Goal: Complete application form

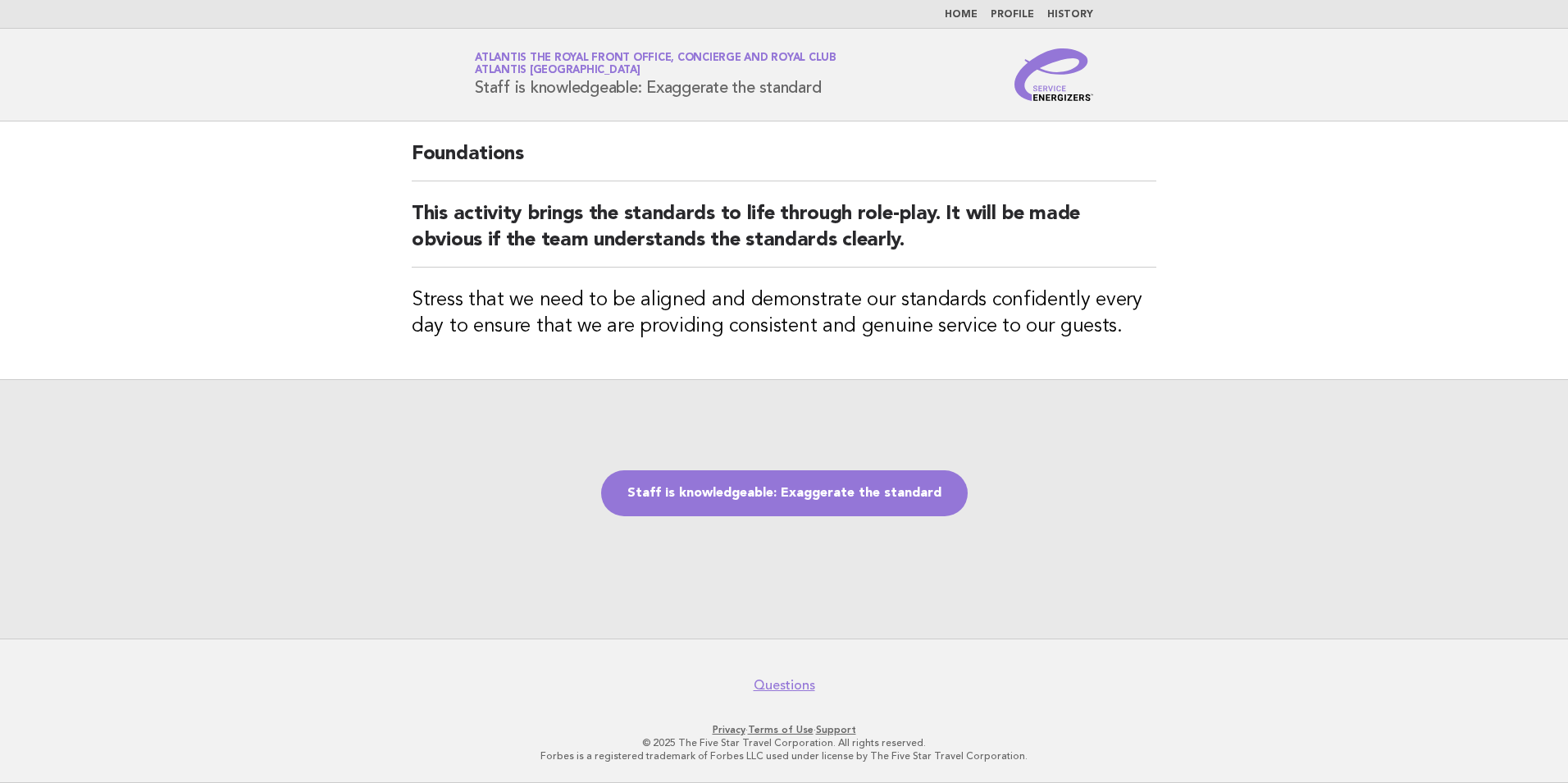
click at [857, 500] on link "Staff is knowledgeable: Exaggerate the standard" at bounding box center [784, 493] width 366 height 46
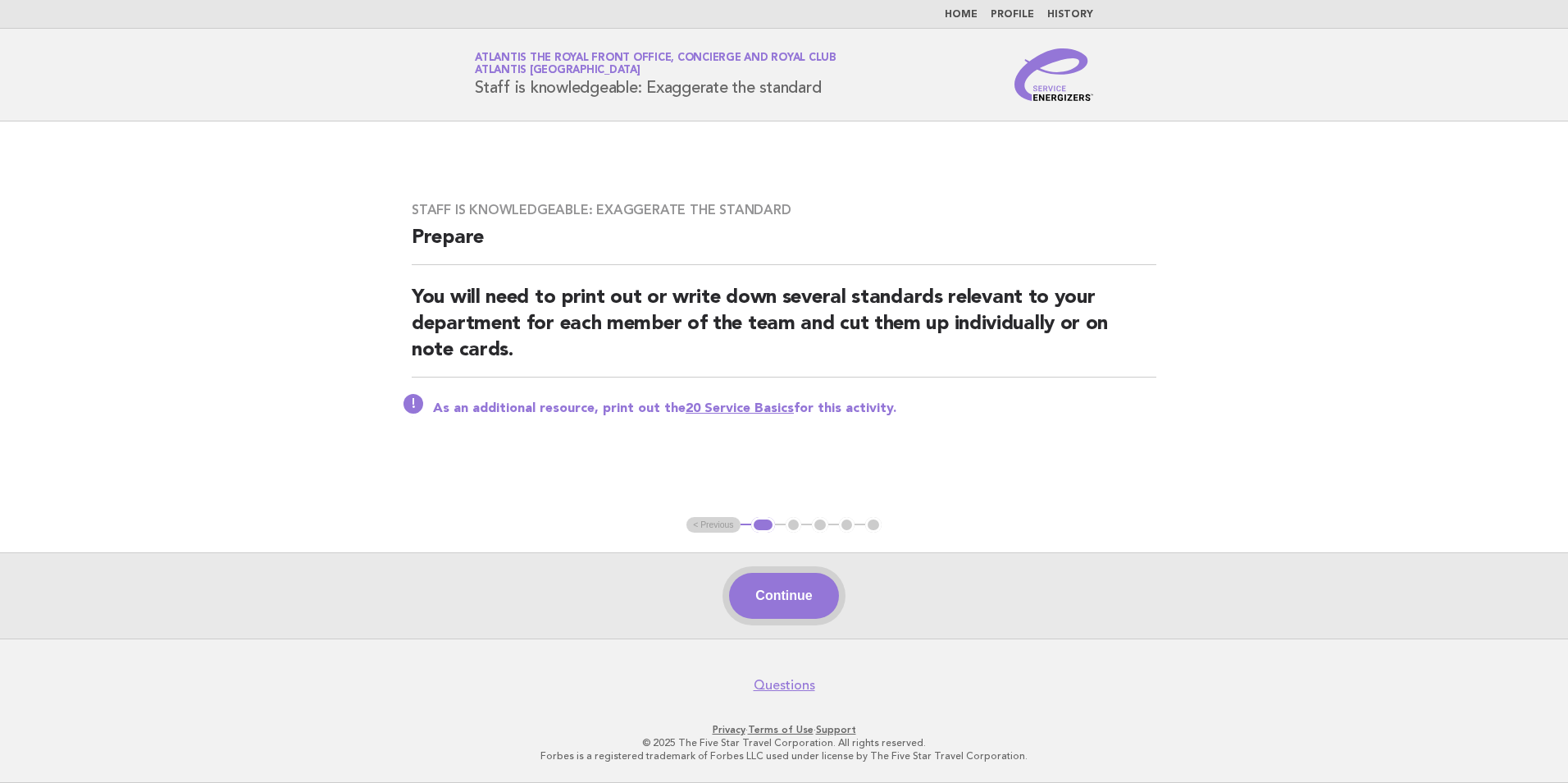
click at [747, 598] on button "Continue" at bounding box center [784, 596] width 109 height 46
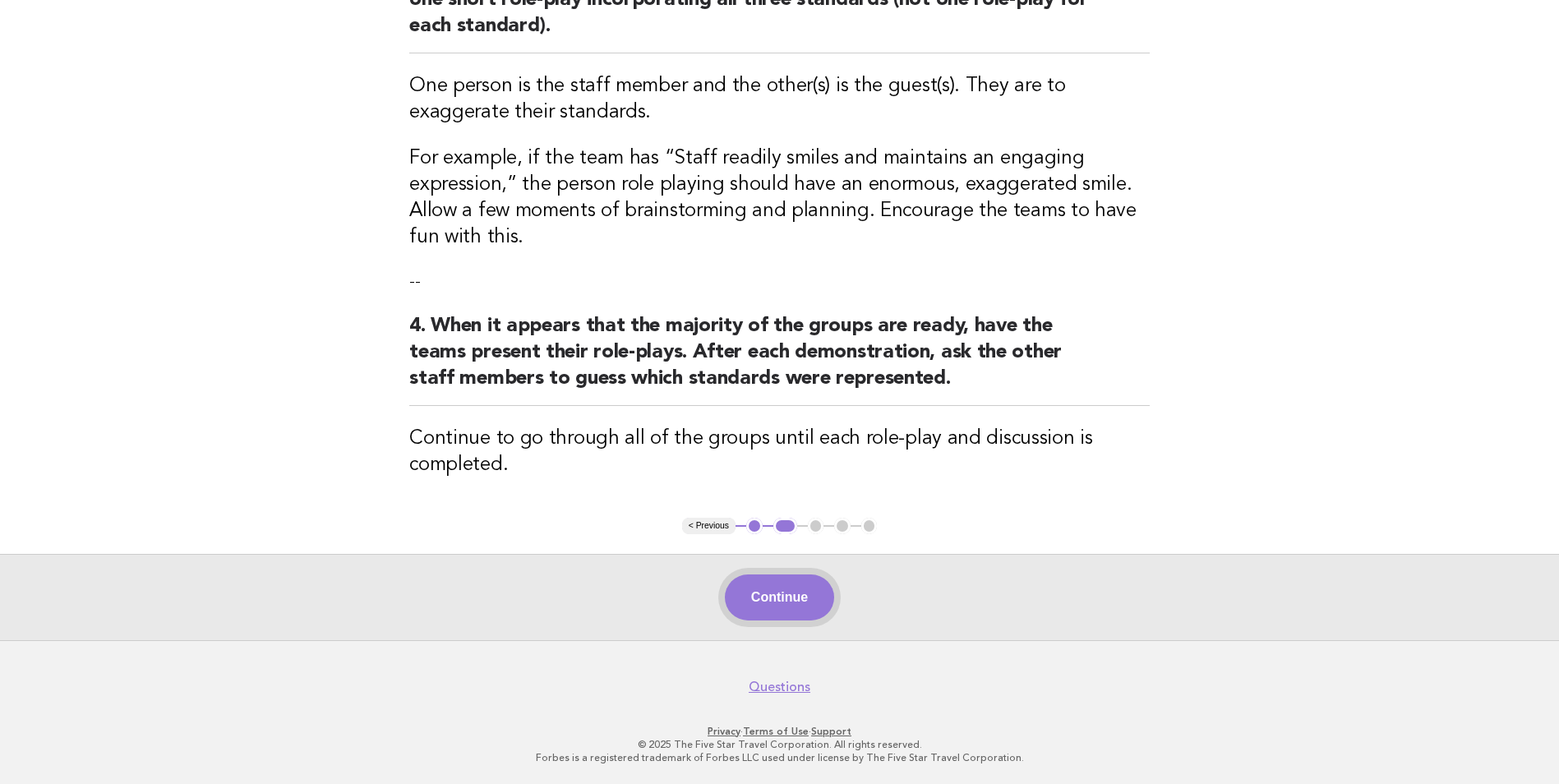
click at [768, 576] on button "Continue" at bounding box center [780, 598] width 109 height 46
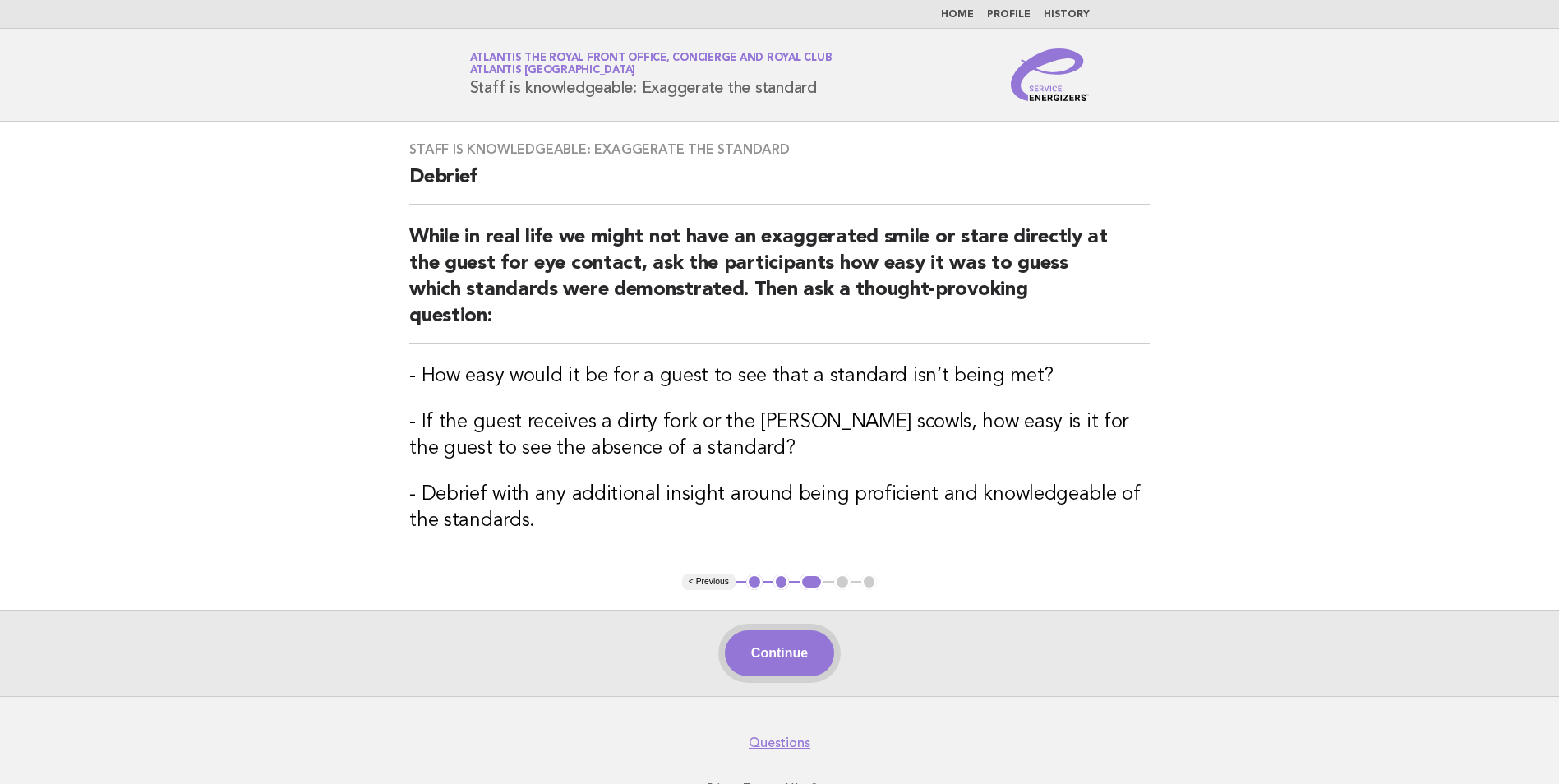
click at [783, 630] on button "Continue" at bounding box center [780, 653] width 109 height 46
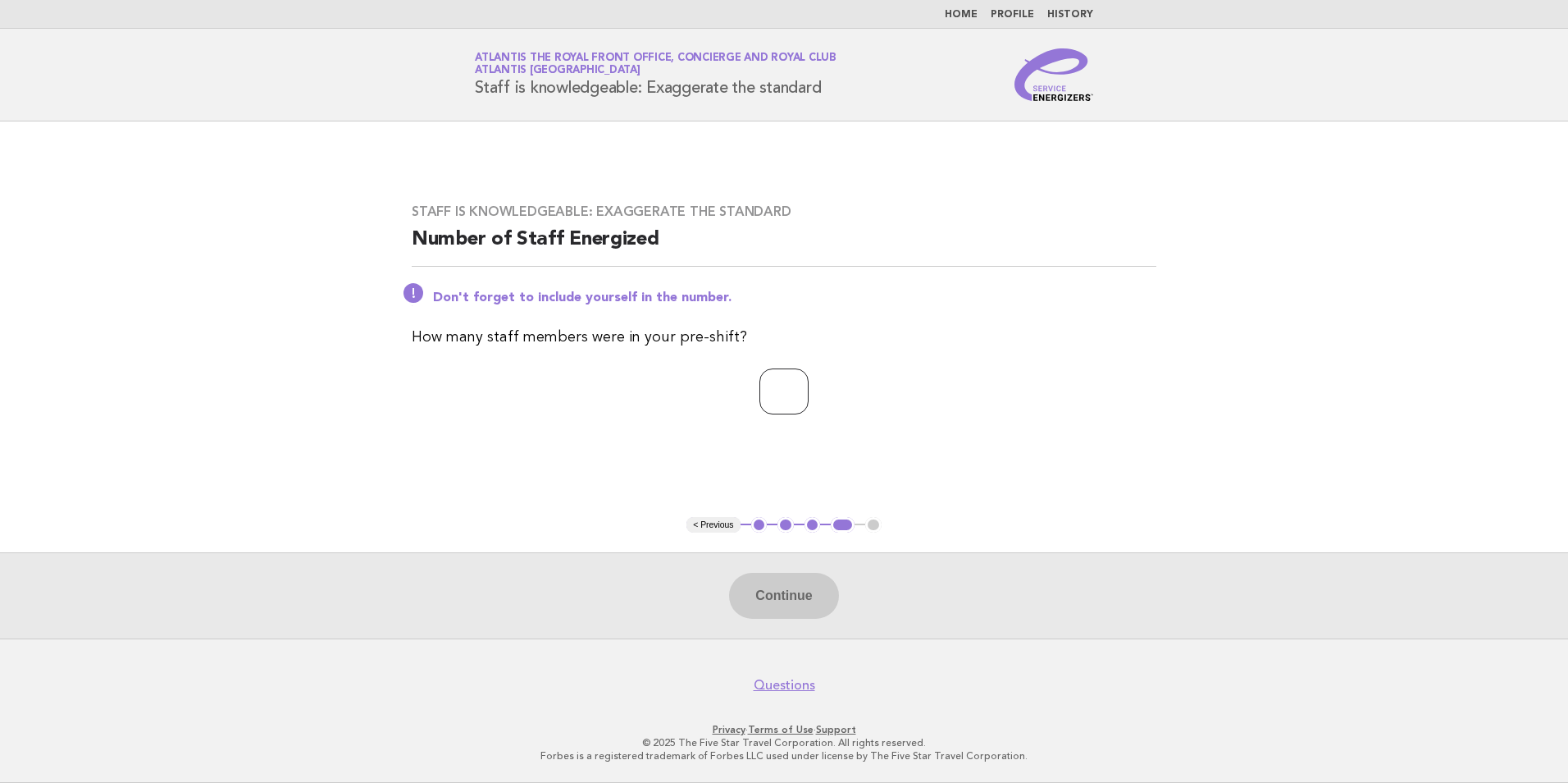
drag, startPoint x: 760, startPoint y: 393, endPoint x: 750, endPoint y: 395, distance: 10.2
click at [759, 395] on input "number" at bounding box center [784, 392] width 49 height 46
type input "*"
click at [777, 554] on div "Continue" at bounding box center [784, 595] width 1568 height 86
click at [770, 584] on button "Continue" at bounding box center [784, 596] width 109 height 46
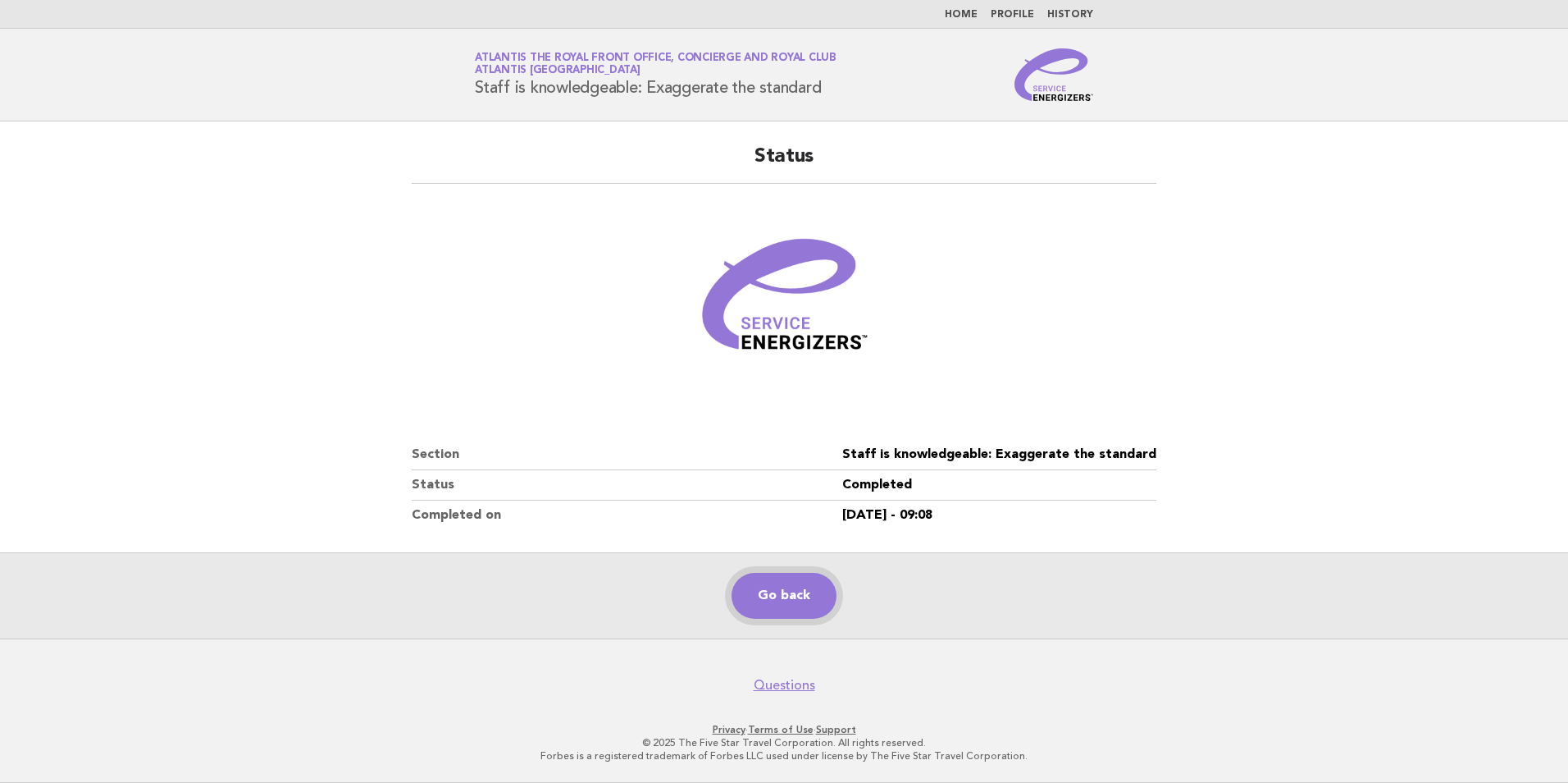
click at [760, 598] on link "Go back" at bounding box center [784, 596] width 105 height 46
